Goal: Task Accomplishment & Management: Manage account settings

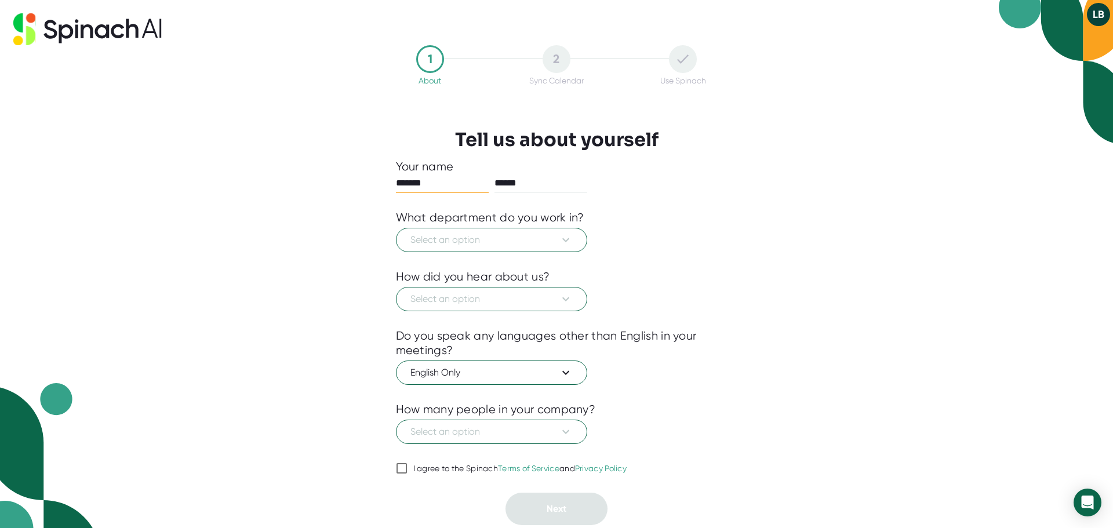
click at [398, 476] on div at bounding box center [557, 483] width 322 height 17
click at [398, 471] on input "I agree to the Spinach Terms of Service and Privacy Policy" at bounding box center [402, 468] width 12 height 14
checkbox input "true"
click at [467, 251] on button "Select an option" at bounding box center [491, 240] width 191 height 24
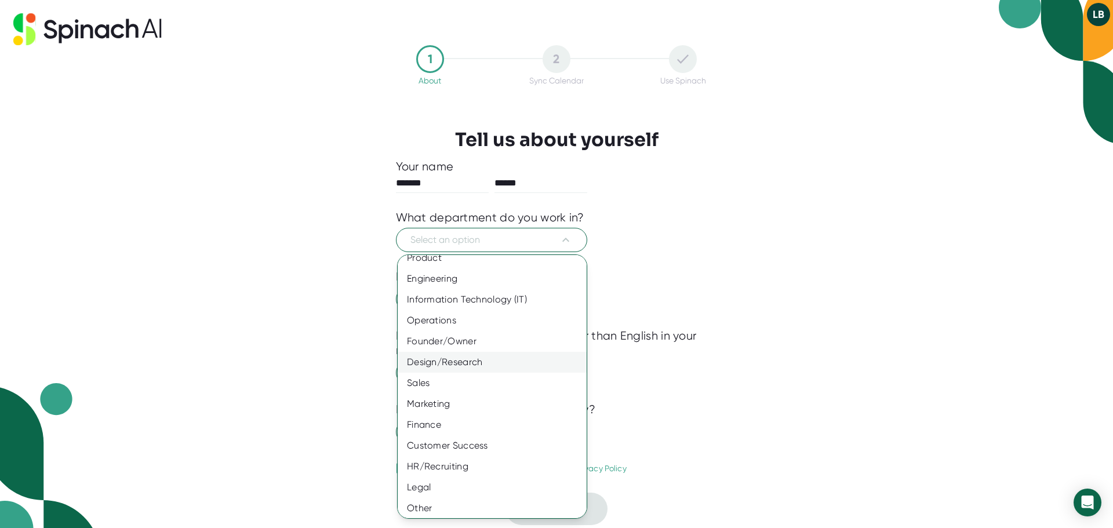
scroll to position [13, 0]
click at [464, 447] on div "Customer Success" at bounding box center [497, 442] width 198 height 21
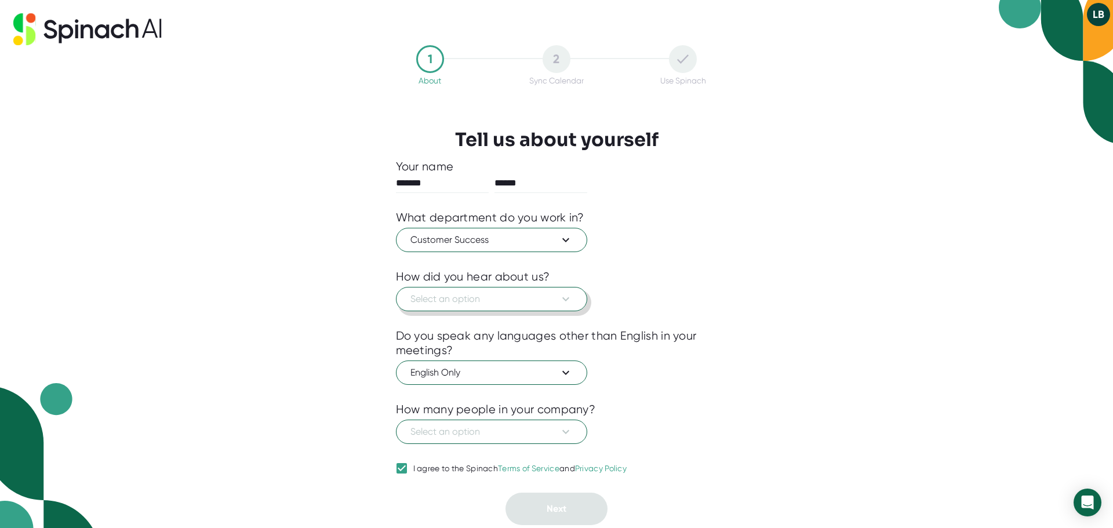
click at [473, 301] on span "Select an option" at bounding box center [491, 299] width 162 height 14
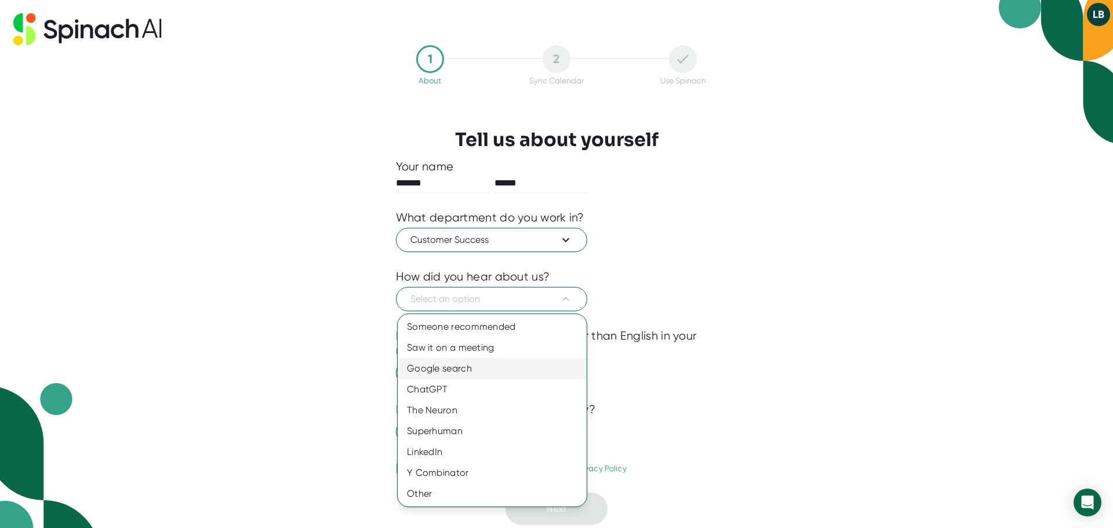
click at [470, 370] on div "Google search" at bounding box center [492, 368] width 189 height 21
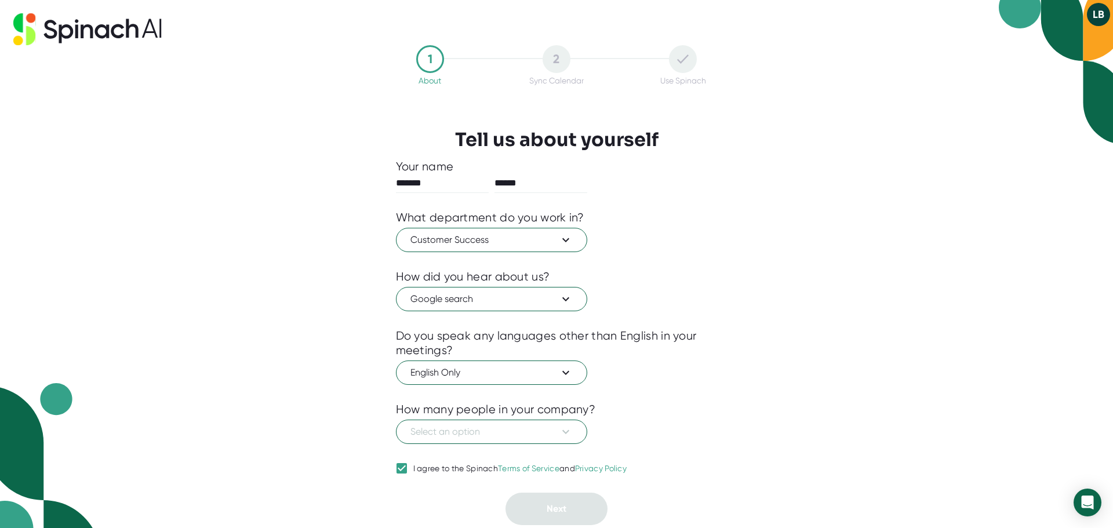
click at [473, 414] on div "How many people in your company?" at bounding box center [496, 409] width 200 height 14
click at [477, 422] on button "Select an option" at bounding box center [491, 432] width 191 height 24
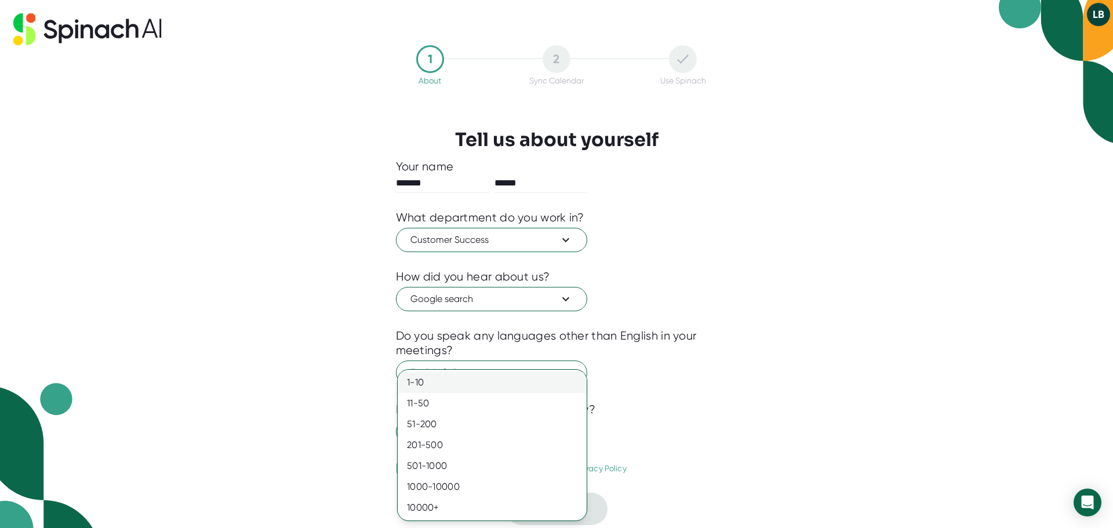
click at [464, 382] on div "1-10" at bounding box center [492, 382] width 189 height 21
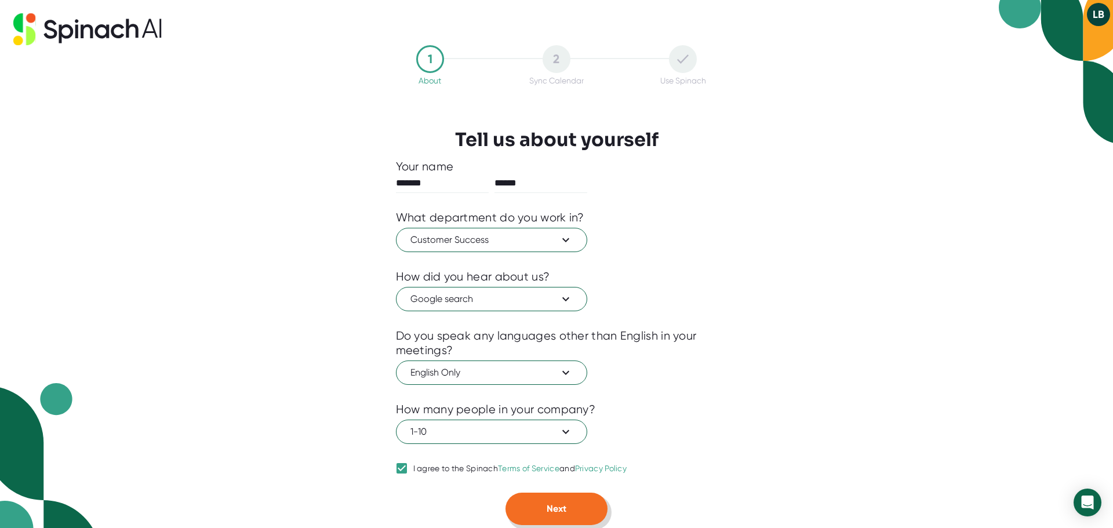
click at [525, 497] on button "Next" at bounding box center [556, 509] width 102 height 32
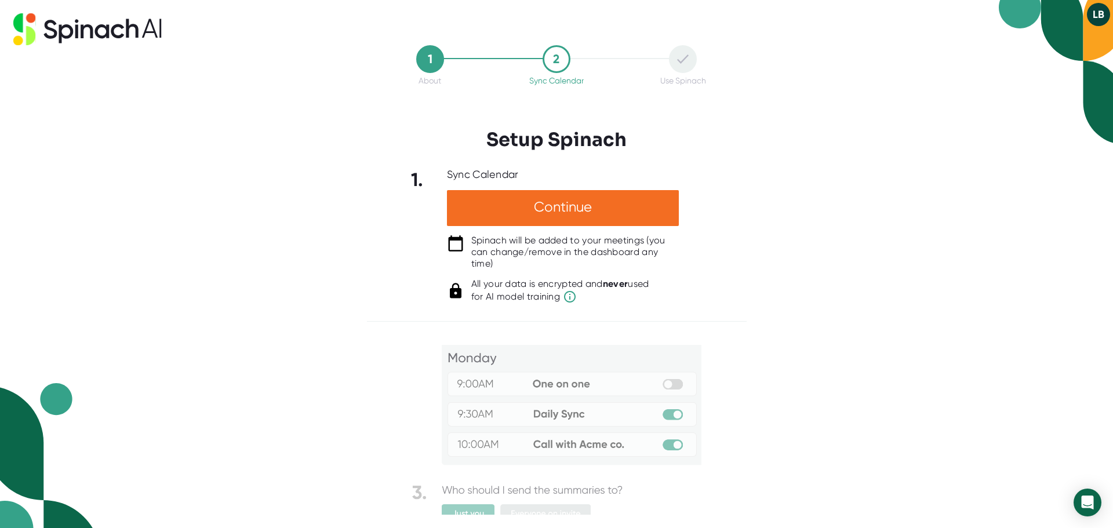
scroll to position [60, 0]
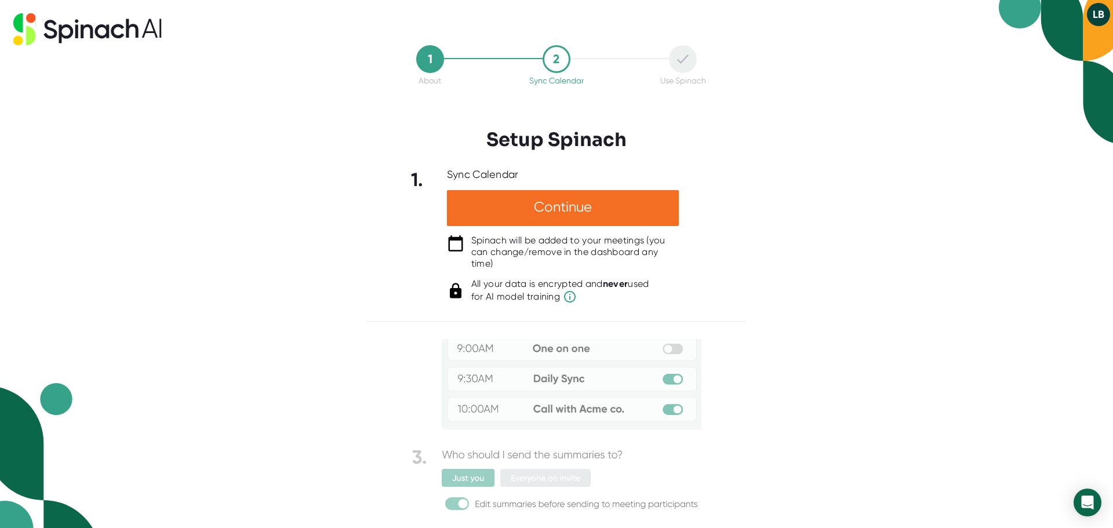
click at [837, 380] on div "1 About 2 Sync Calendar Use Spinach Setup Spinach 1. Sync Calendar Continue Spi…" at bounding box center [556, 264] width 1113 height 528
click at [640, 292] on span "for AI model training" at bounding box center [560, 297] width 178 height 14
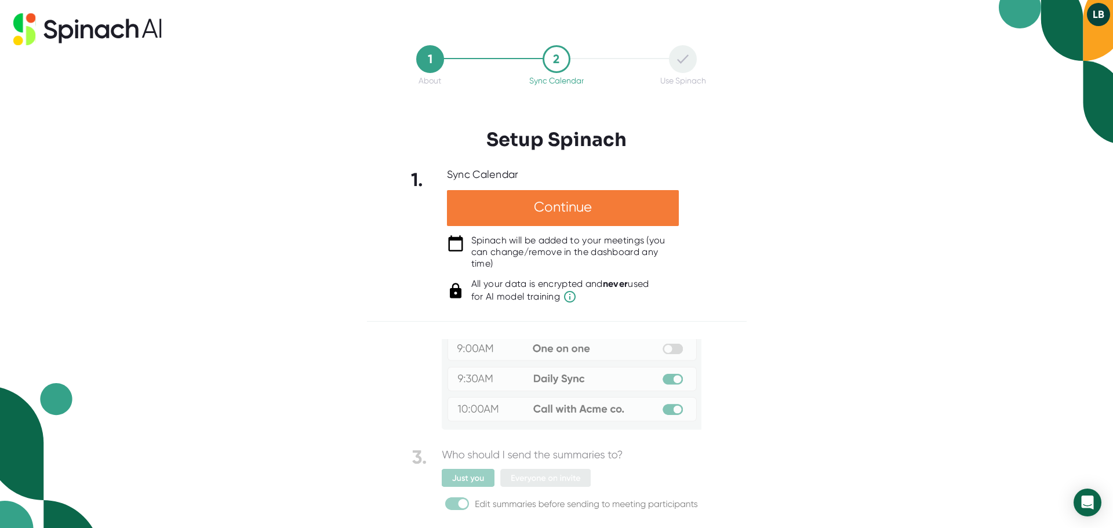
click at [578, 217] on div "Continue" at bounding box center [563, 208] width 232 height 36
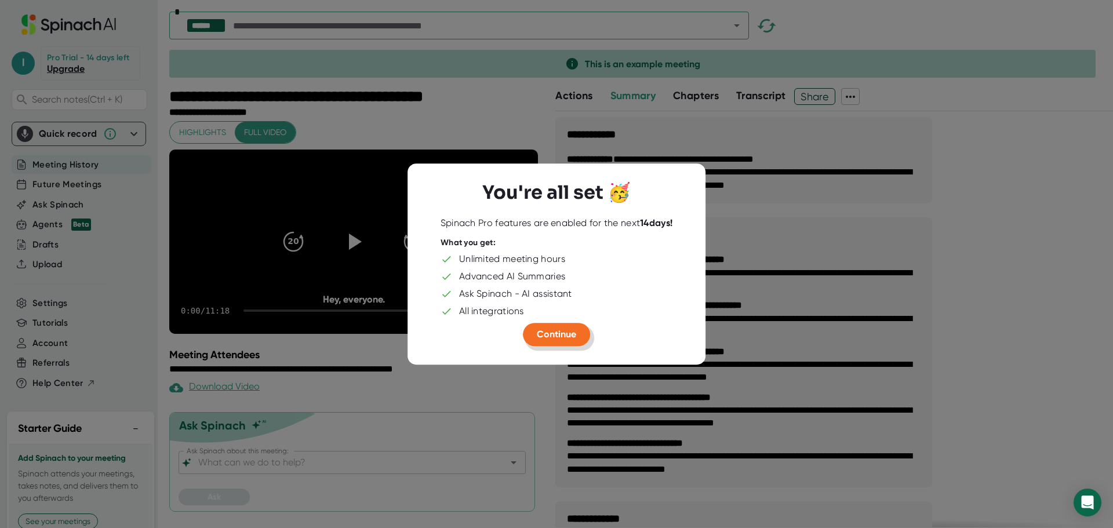
click at [573, 331] on span "Continue" at bounding box center [556, 334] width 39 height 11
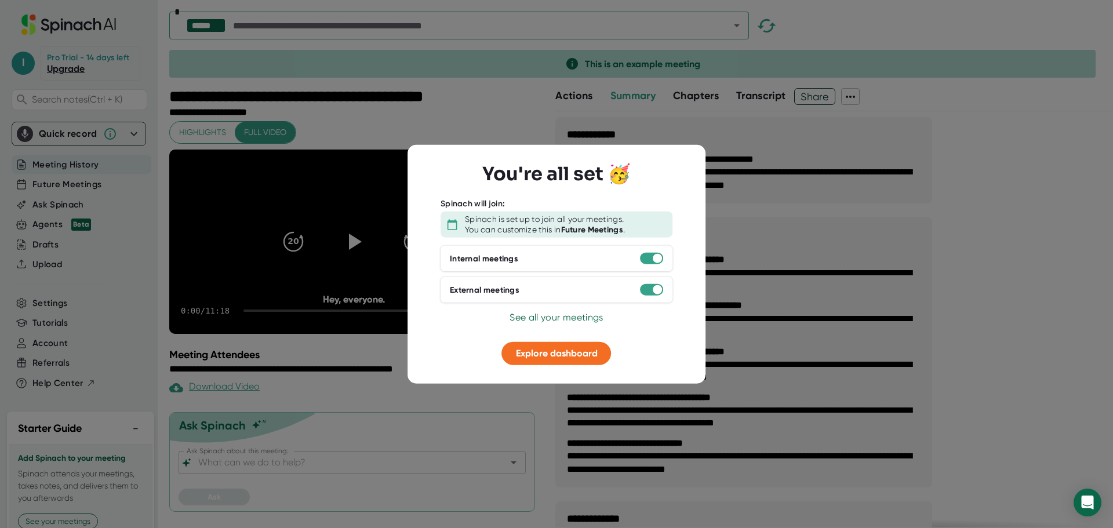
click at [646, 256] on div at bounding box center [651, 259] width 23 height 12
click at [602, 224] on b "Future Meetings" at bounding box center [592, 229] width 63 height 10
drag, startPoint x: 659, startPoint y: 294, endPoint x: 647, endPoint y: 295, distance: 11.6
click at [652, 296] on div "External meetings" at bounding box center [556, 289] width 233 height 27
click at [647, 295] on div at bounding box center [651, 290] width 23 height 12
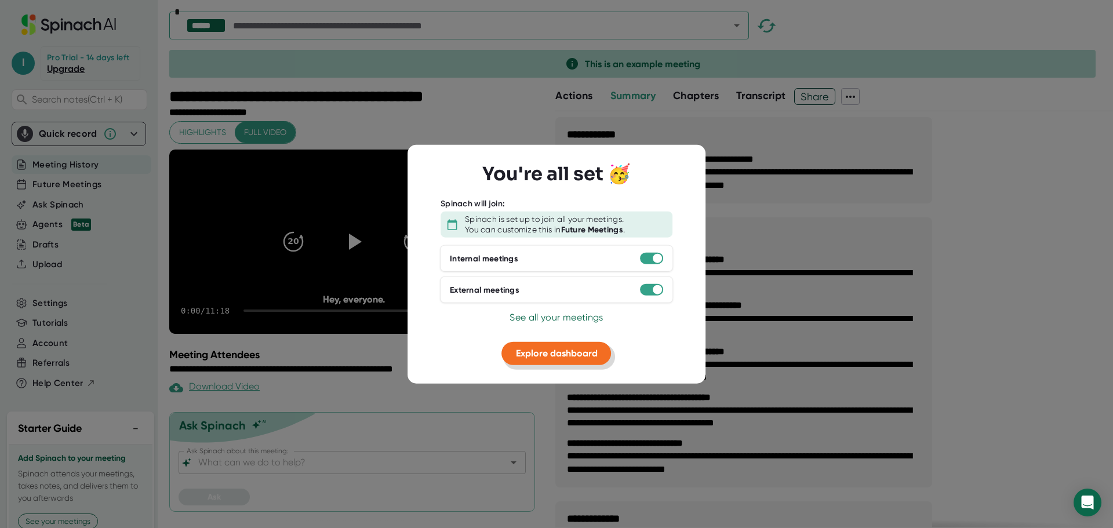
click at [570, 350] on span "Explore dashboard" at bounding box center [557, 353] width 82 height 11
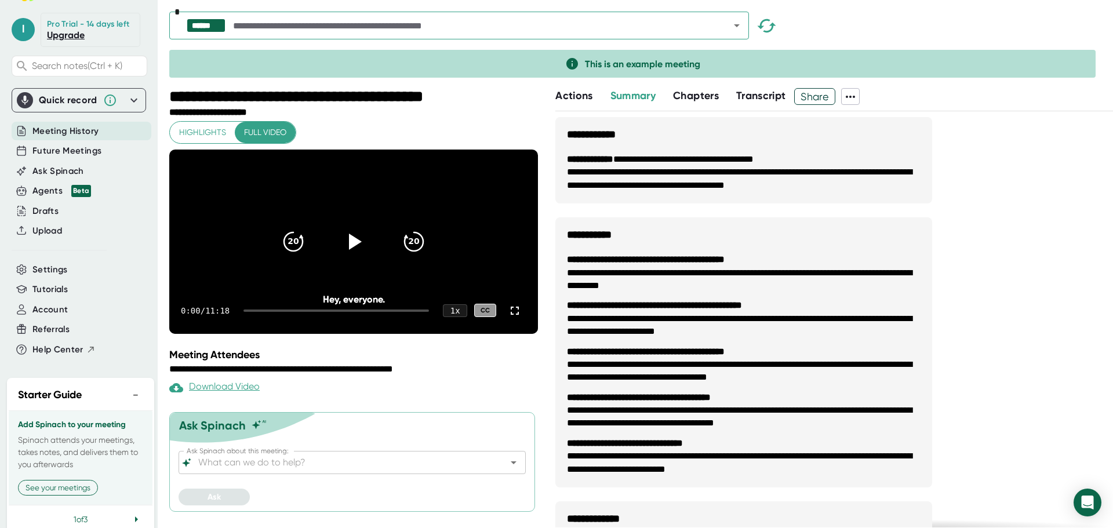
scroll to position [70, 0]
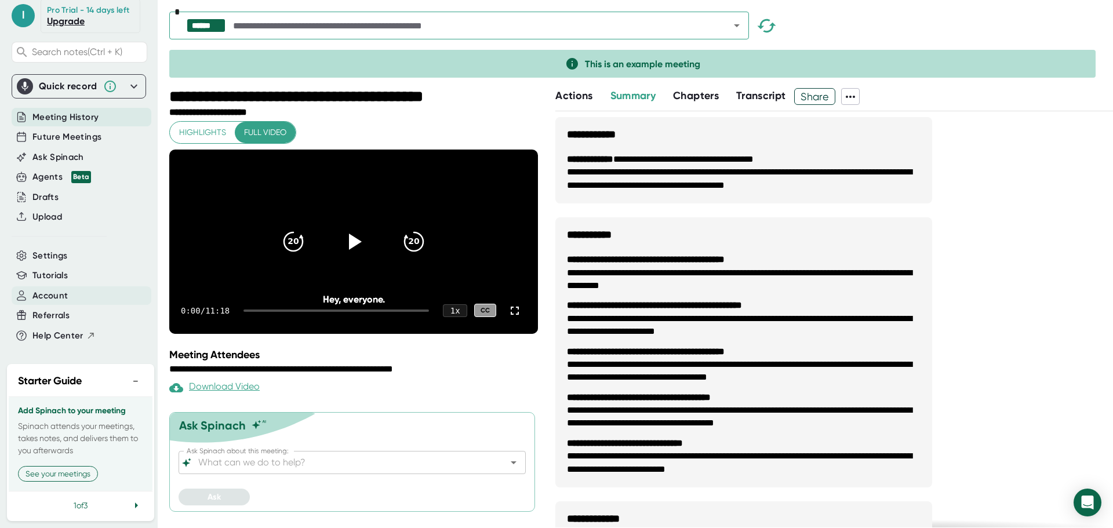
drag, startPoint x: 62, startPoint y: 284, endPoint x: 42, endPoint y: 285, distance: 20.3
click at [42, 289] on span "Account" at bounding box center [49, 295] width 35 height 13
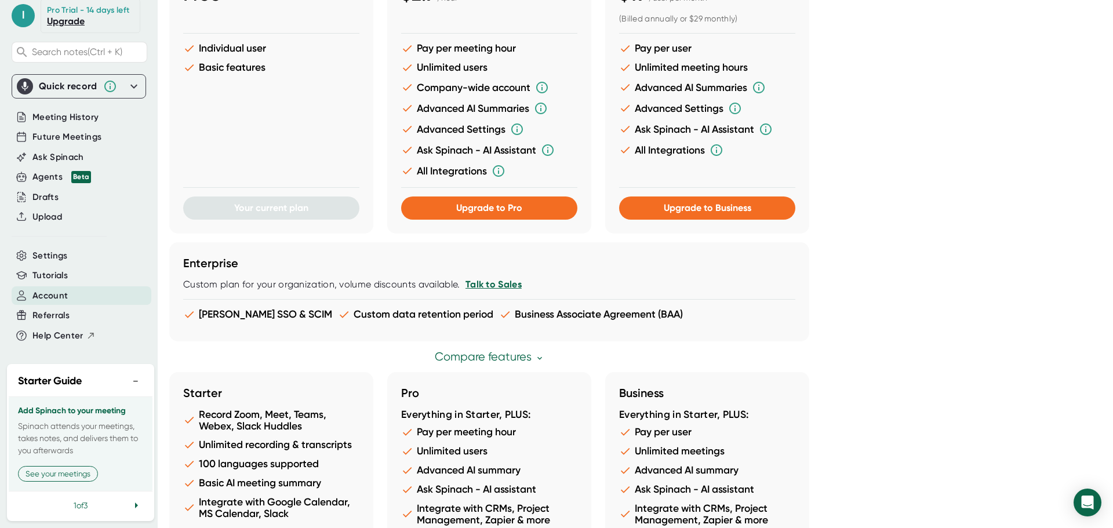
scroll to position [553, 0]
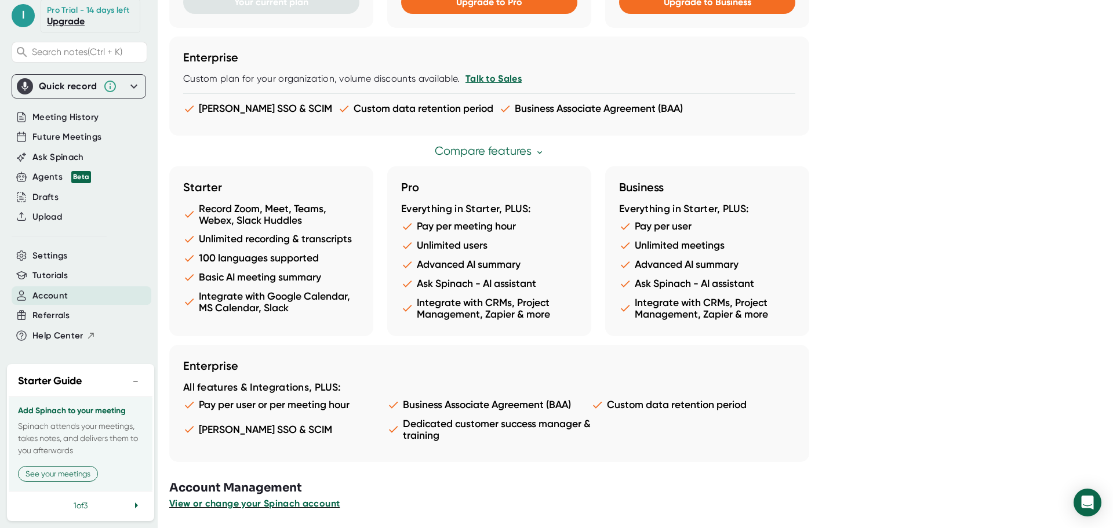
click at [274, 508] on span "View or change your Spinach account" at bounding box center [254, 503] width 170 height 11
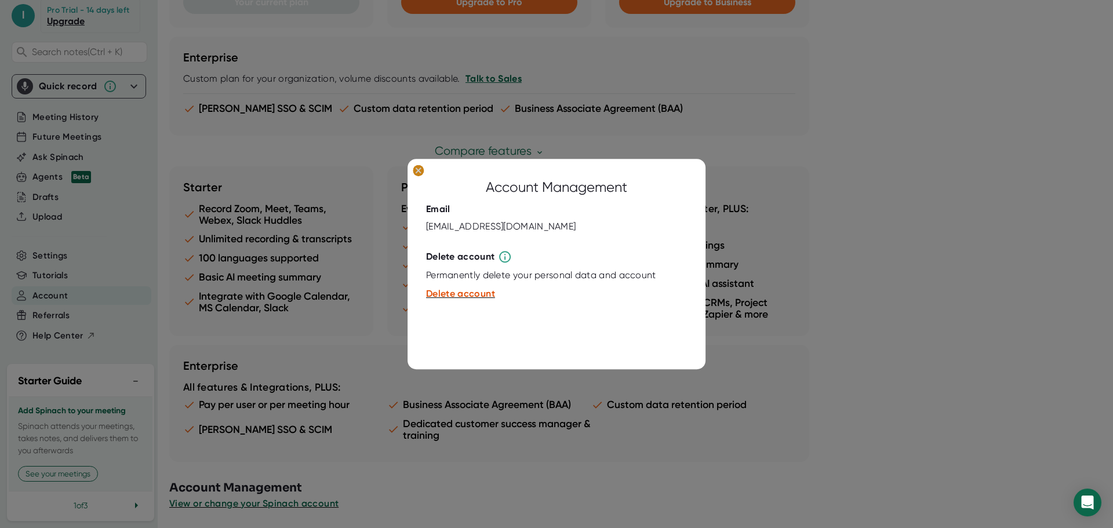
click at [421, 175] on ellipse at bounding box center [418, 171] width 11 height 12
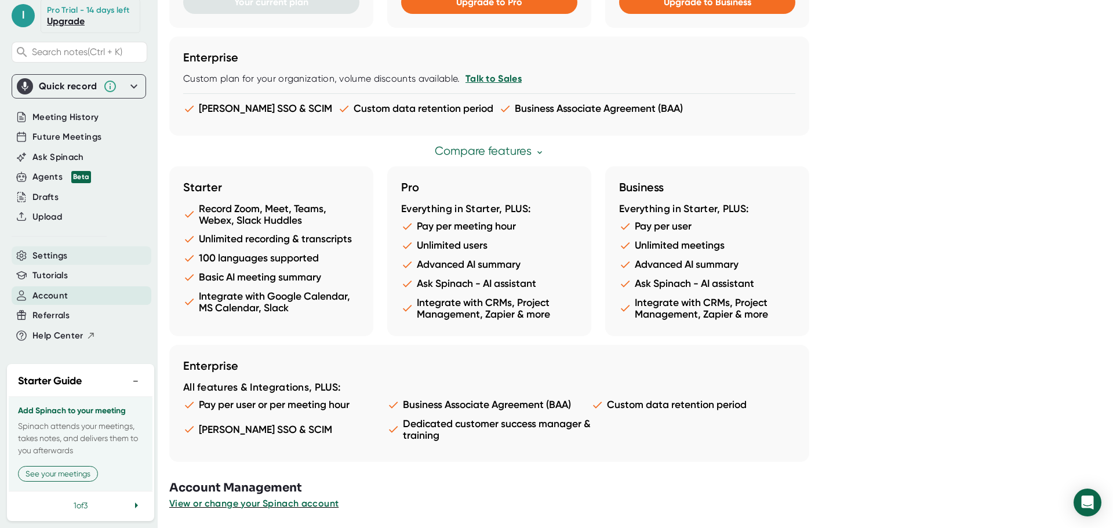
click at [74, 249] on div "Settings" at bounding box center [82, 255] width 140 height 19
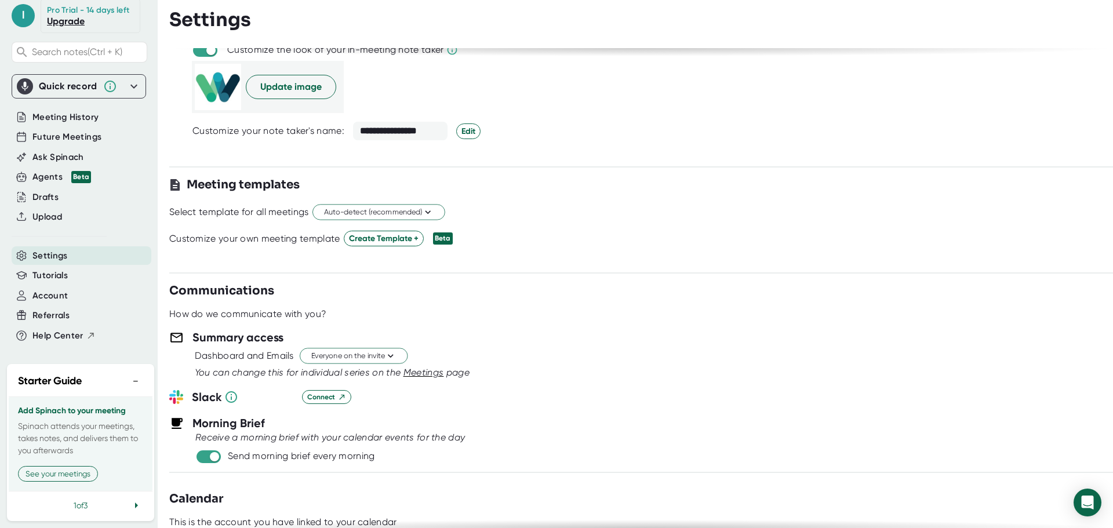
scroll to position [232, 0]
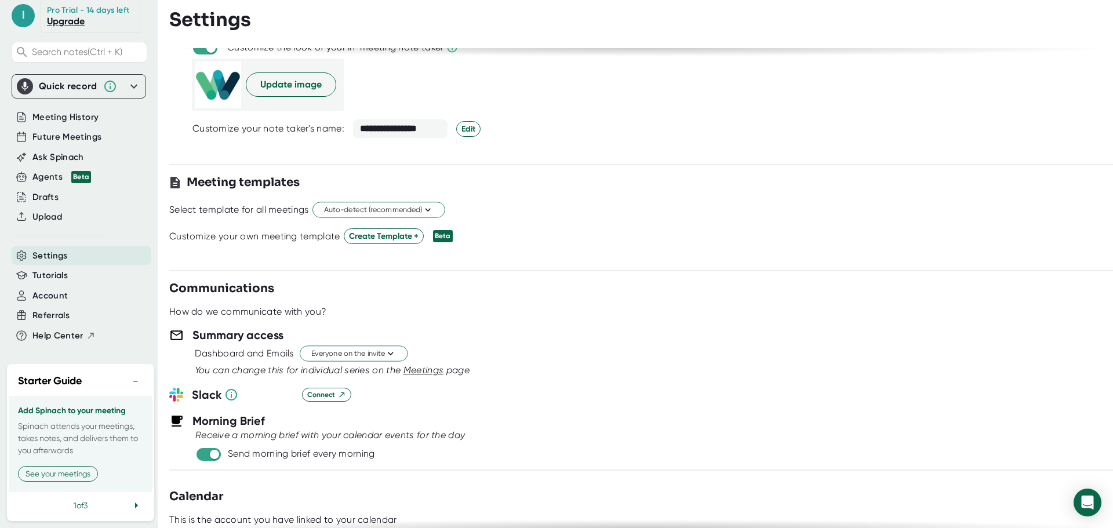
click at [202, 449] on span at bounding box center [208, 454] width 24 height 13
click at [212, 455] on input "checkbox" at bounding box center [214, 454] width 33 height 10
checkbox input "false"
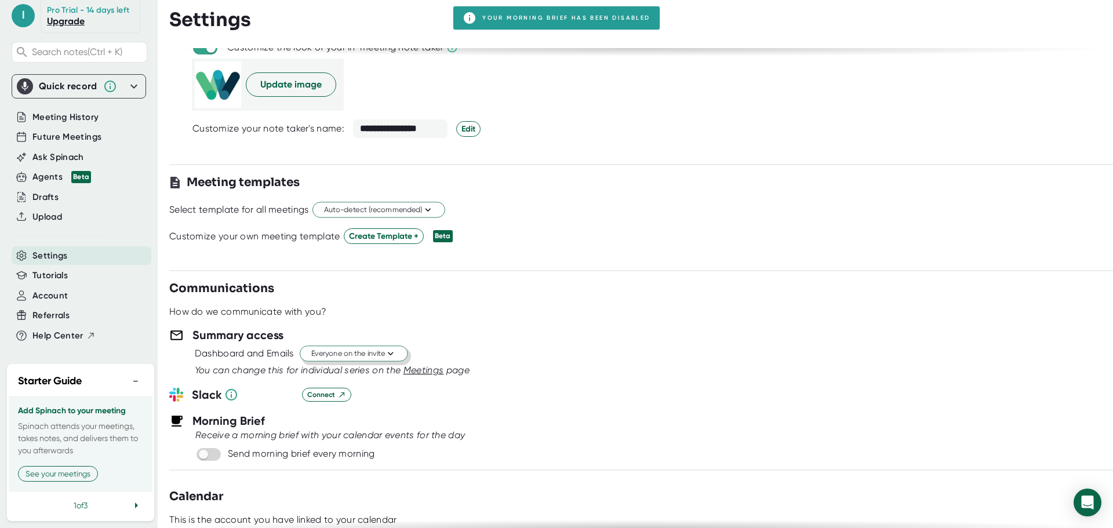
click at [325, 360] on button "Everyone on the invite" at bounding box center [354, 354] width 108 height 16
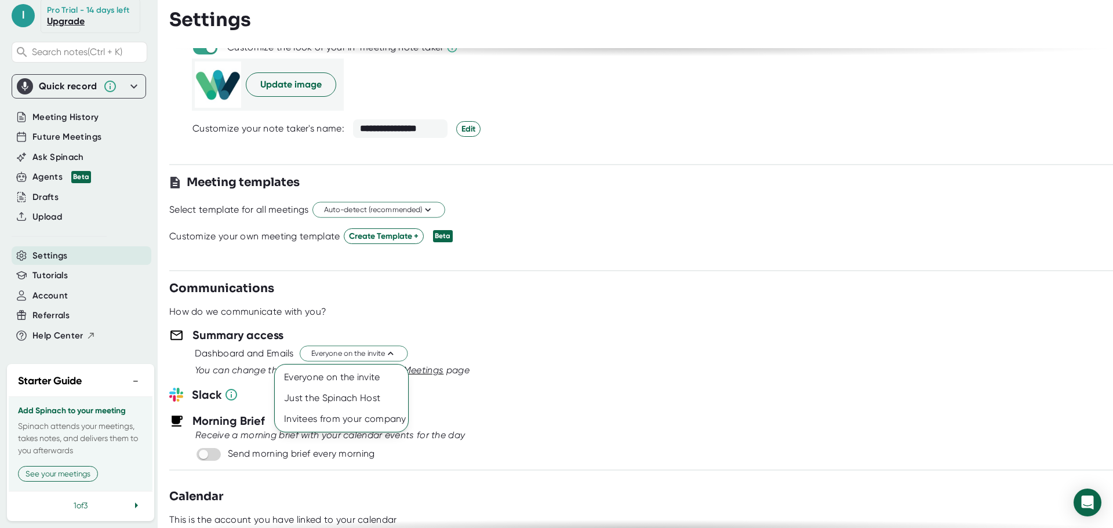
click at [506, 399] on div at bounding box center [556, 264] width 1113 height 528
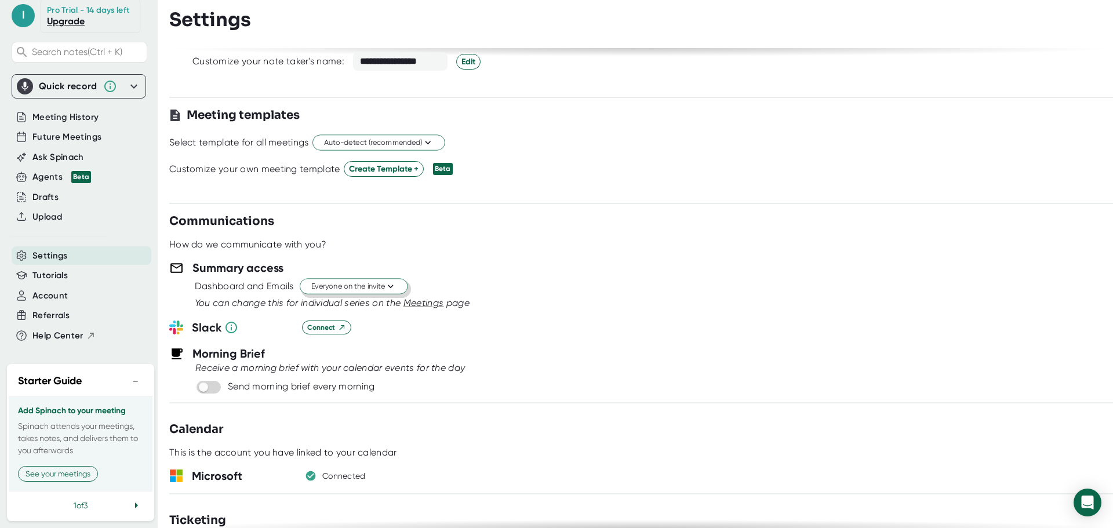
scroll to position [348, 0]
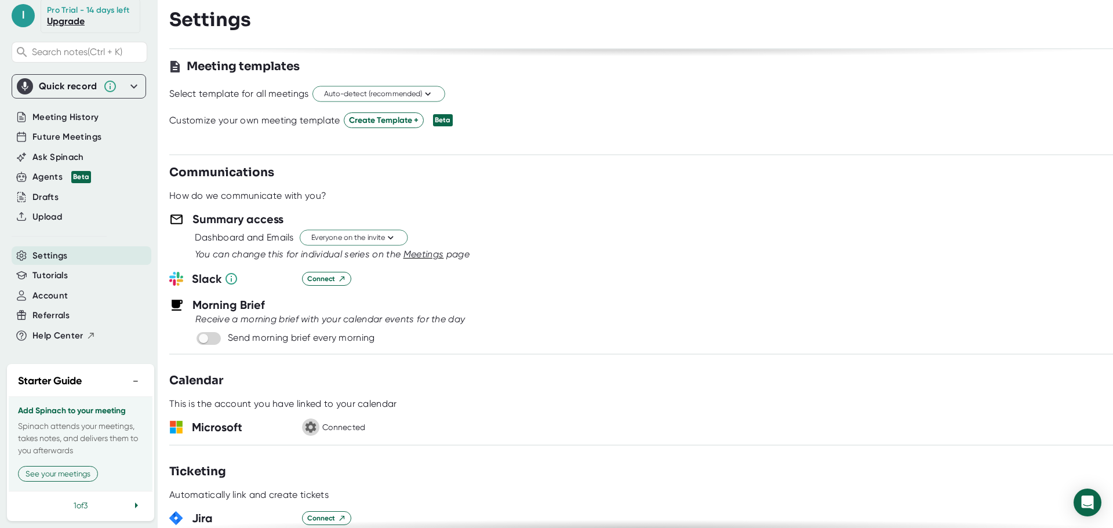
click at [308, 428] on icon "button" at bounding box center [310, 427] width 11 height 11
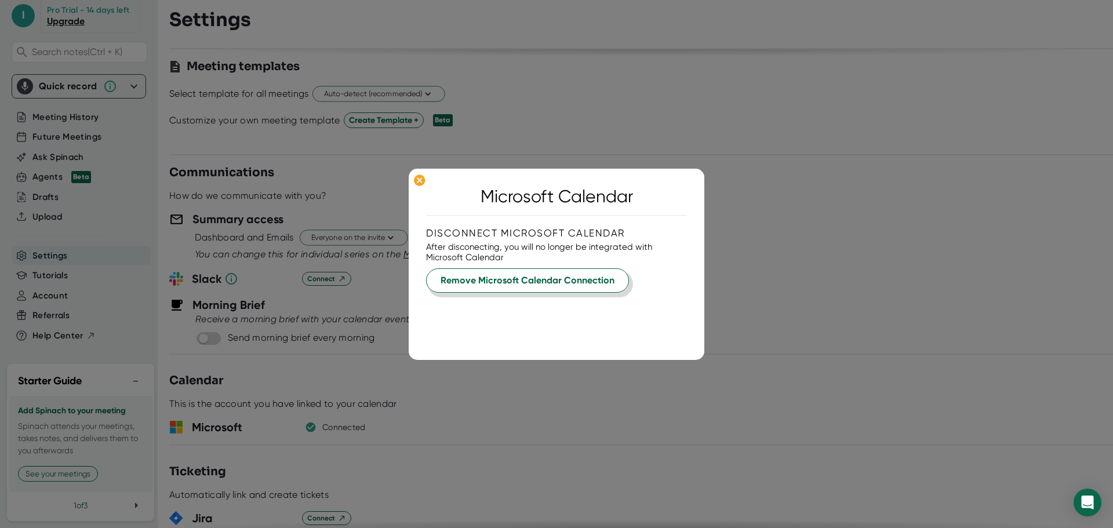
click at [513, 285] on span "Remove Microsoft Calendar Connection" at bounding box center [527, 281] width 174 height 14
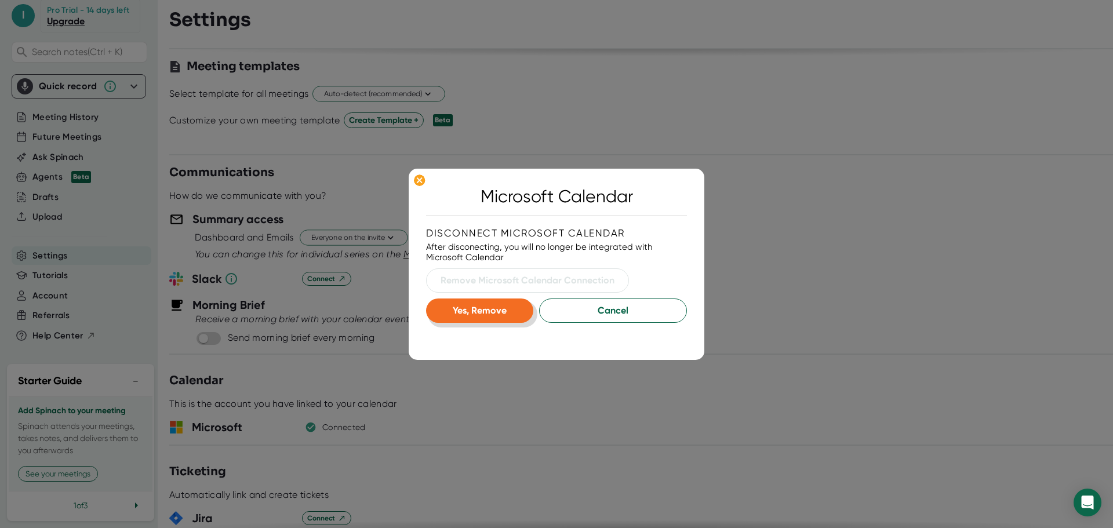
click at [506, 302] on button "Yes, Remove" at bounding box center [479, 310] width 107 height 24
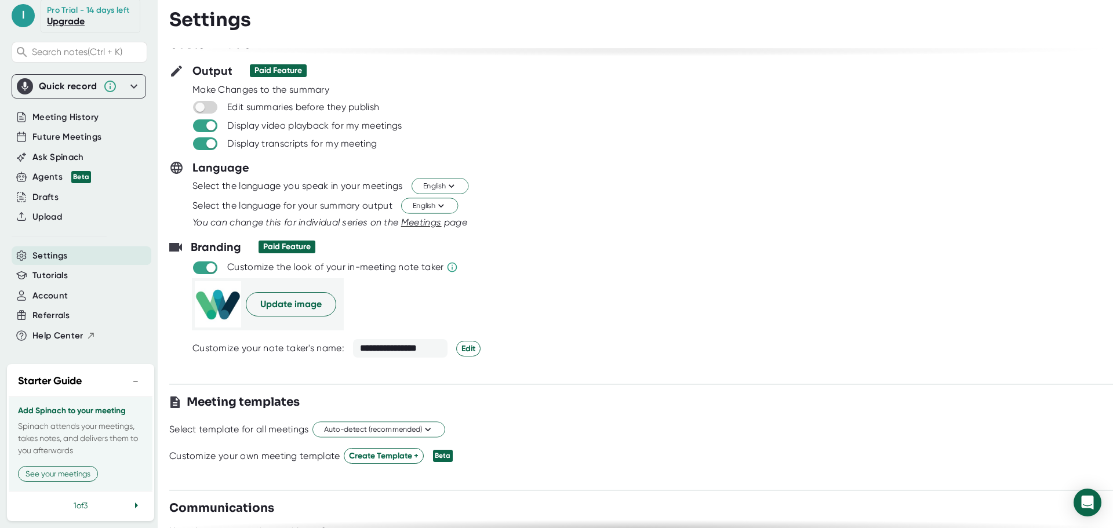
scroll to position [0, 0]
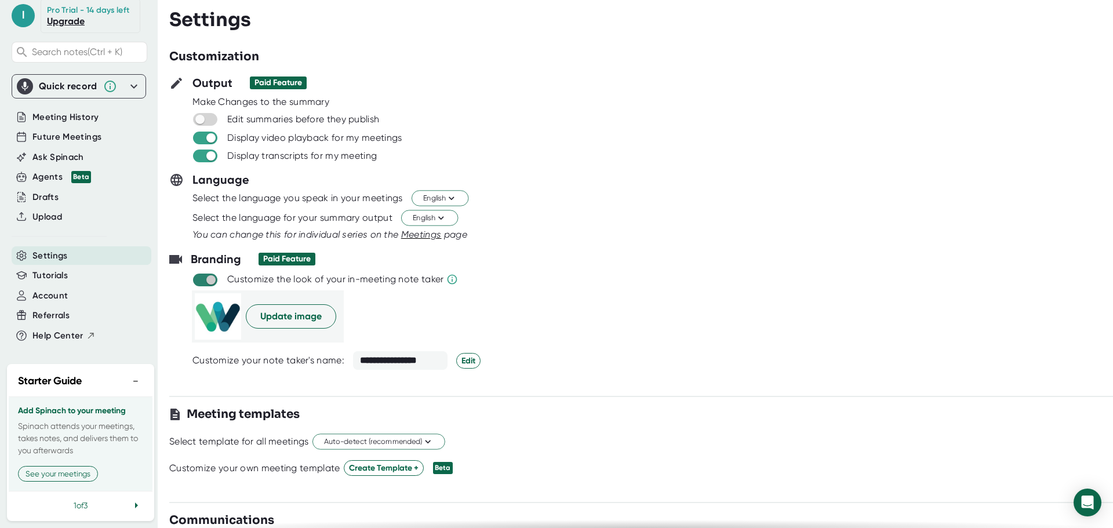
click at [209, 275] on input "checkbox" at bounding box center [210, 280] width 33 height 10
checkbox input "false"
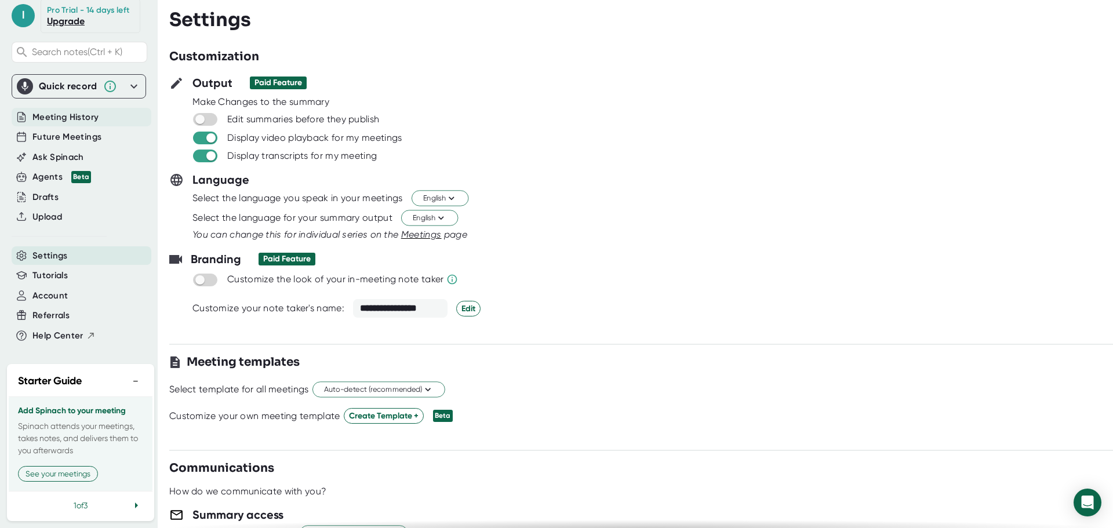
click at [93, 108] on div "Meeting History" at bounding box center [82, 117] width 140 height 19
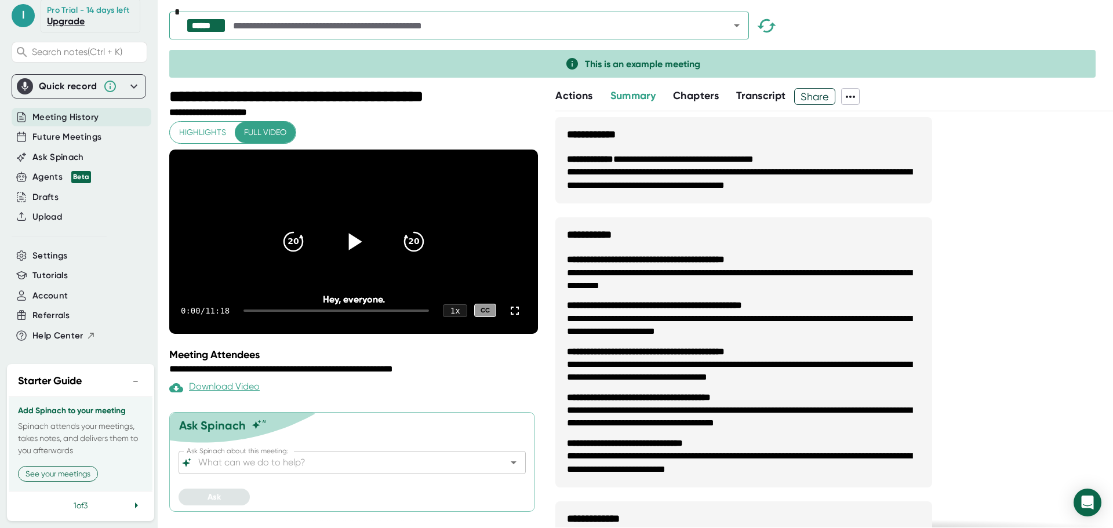
click at [344, 247] on icon at bounding box center [353, 241] width 29 height 29
click at [347, 253] on icon at bounding box center [353, 241] width 29 height 29
click at [70, 286] on div "Account" at bounding box center [82, 295] width 140 height 19
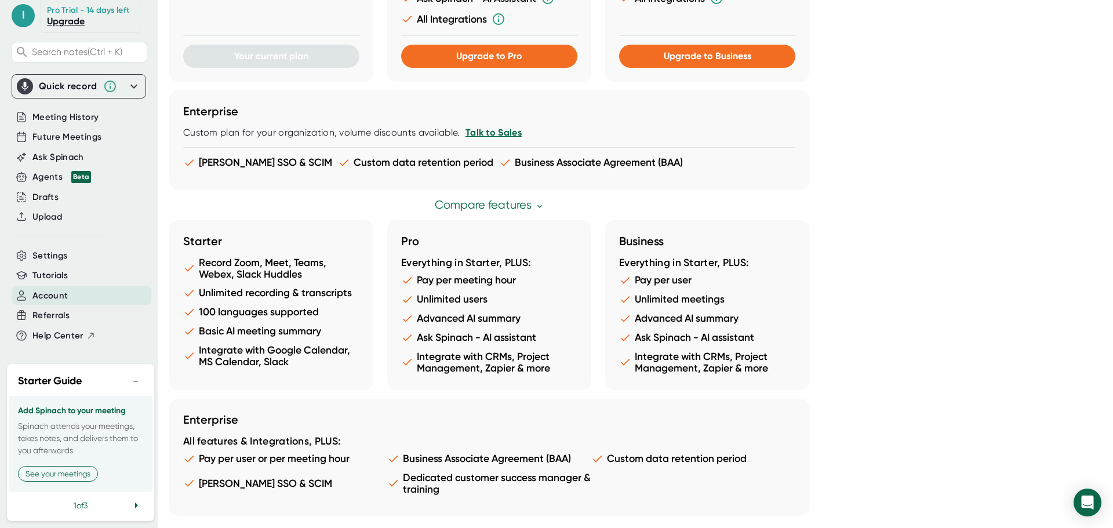
scroll to position [553, 0]
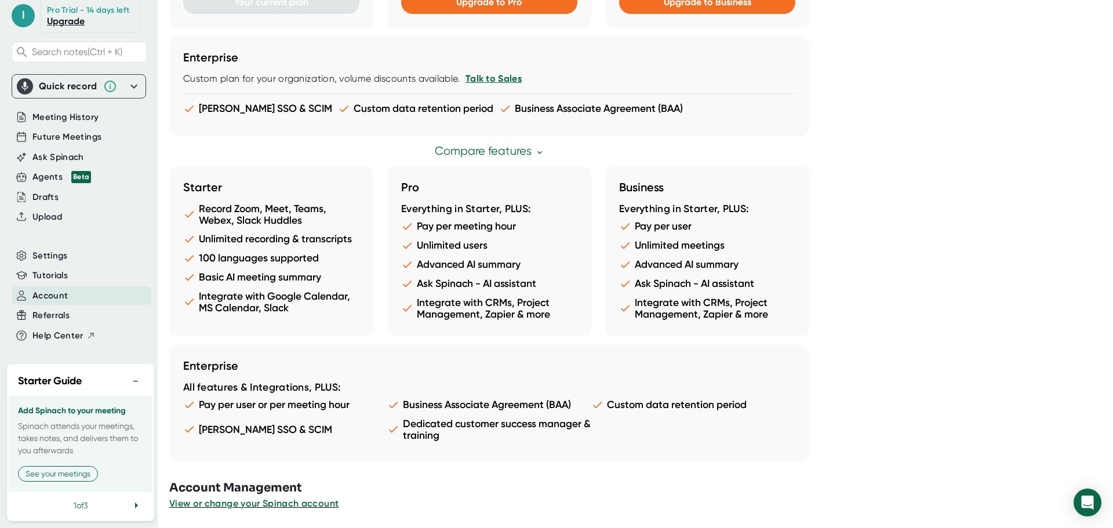
click at [223, 509] on button "View or change your Spinach account" at bounding box center [253, 504] width 169 height 14
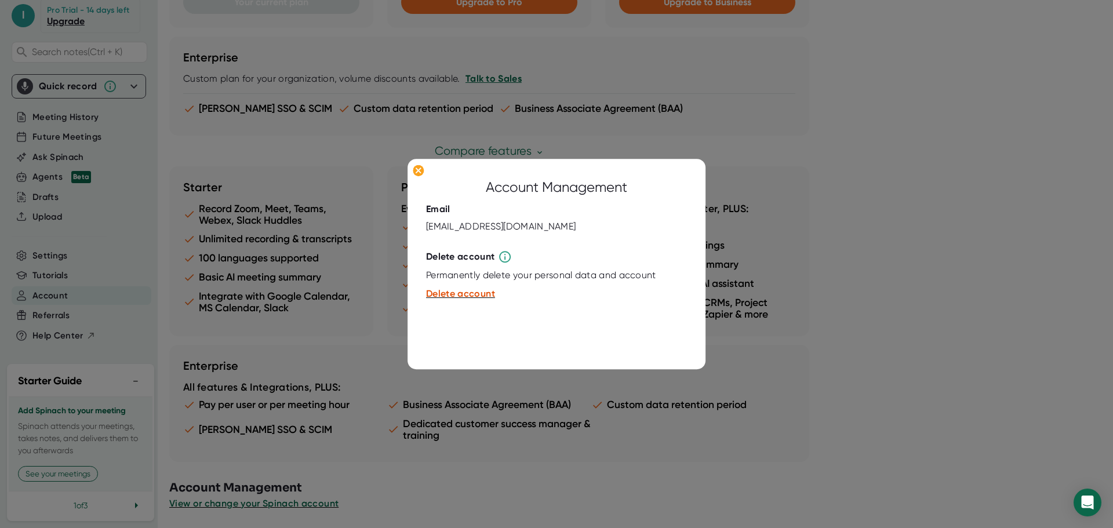
click at [453, 287] on button "Delete account" at bounding box center [460, 294] width 69 height 14
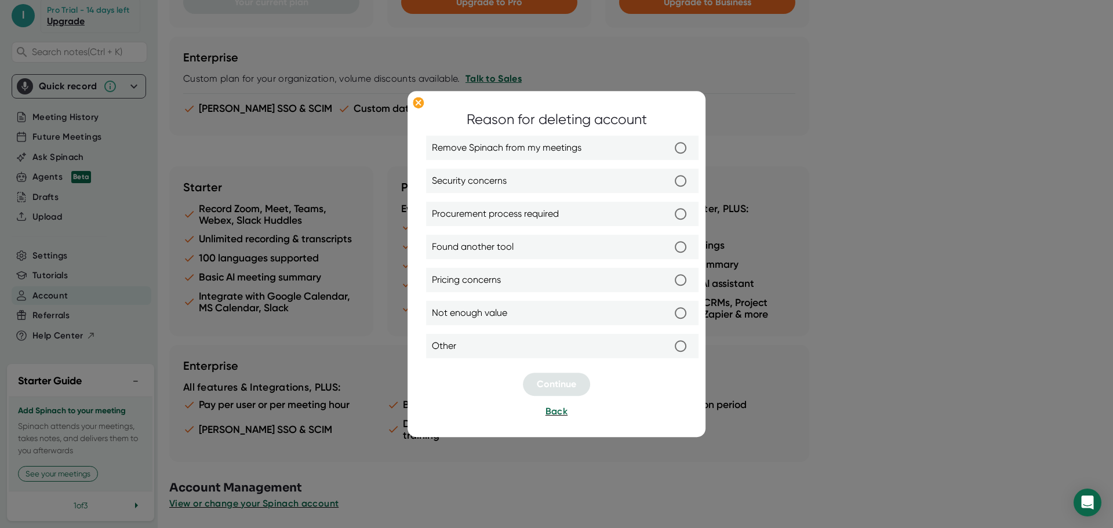
click at [556, 359] on div "Remove Spinach from my meetings Security concerns Procurement process required …" at bounding box center [556, 251] width 261 height 231
click at [682, 359] on div "Remove Spinach from my meetings Security concerns Procurement process required …" at bounding box center [556, 251] width 261 height 231
click at [682, 351] on input "Other" at bounding box center [680, 346] width 24 height 24
radio input "true"
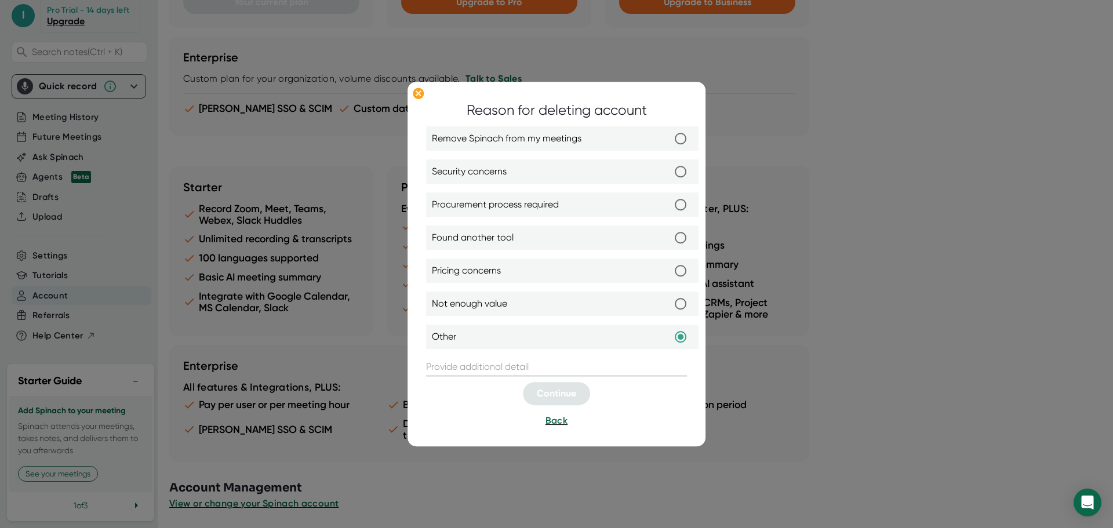
click at [529, 362] on input "text" at bounding box center [556, 367] width 261 height 19
type input "I did not want to sign up - just watch a recording from a call I was on with a …"
